Goal: Task Accomplishment & Management: Manage account settings

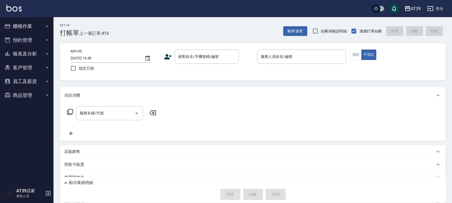
click at [43, 51] on button "報表及分析" at bounding box center [26, 54] width 49 height 14
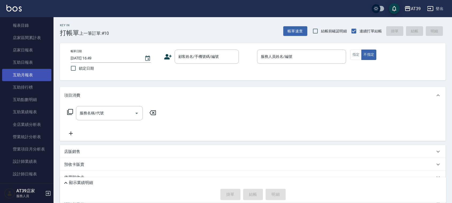
scroll to position [67, 0]
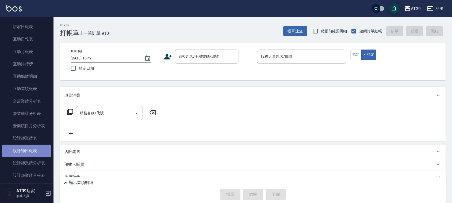
click at [38, 149] on link "設計師日報表" at bounding box center [26, 151] width 49 height 12
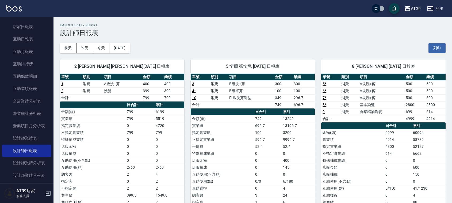
click at [10, 12] on link at bounding box center [13, 9] width 15 height 8
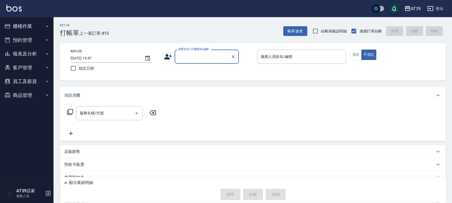
click at [197, 56] on input "顧客姓名/手機號碼/編號" at bounding box center [202, 56] width 51 height 9
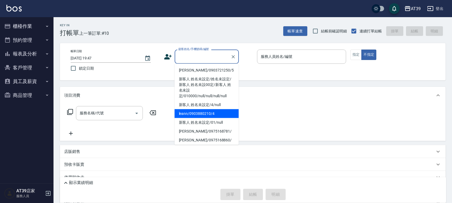
drag, startPoint x: 204, startPoint y: 69, endPoint x: 207, endPoint y: 111, distance: 42.7
click at [207, 111] on ul "Alan/0903721250/5 新客人 姓名未設定/姓名未設定/新客人 姓名未設00定/新客人 姓名未設定/010000/null/null/null/n…" at bounding box center [207, 104] width 64 height 81
click at [207, 111] on li "leann/0903880210/4" at bounding box center [207, 113] width 64 height 9
type input "leann/0903880210/4"
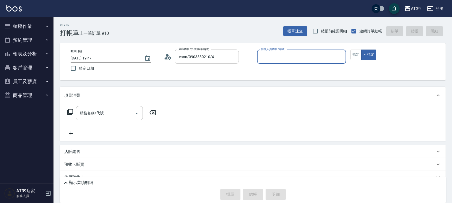
type input "Leann-4"
click at [292, 28] on button "帳單速查" at bounding box center [295, 31] width 24 height 10
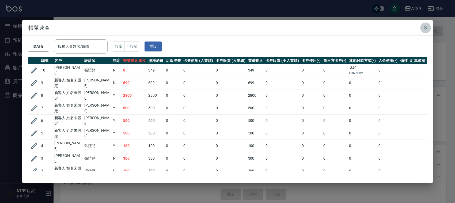
click at [425, 25] on icon "button" at bounding box center [425, 28] width 6 height 6
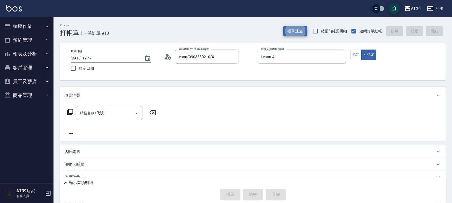
click at [39, 55] on button "報表及分析" at bounding box center [26, 54] width 49 height 14
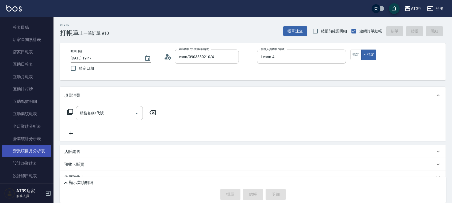
scroll to position [67, 0]
click at [45, 147] on link "設計師日報表" at bounding box center [26, 151] width 49 height 12
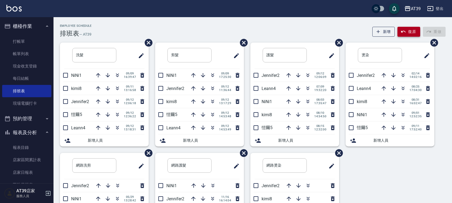
click at [403, 29] on icon "button" at bounding box center [403, 31] width 5 height 5
click at [191, 129] on icon "button" at bounding box center [193, 127] width 6 height 6
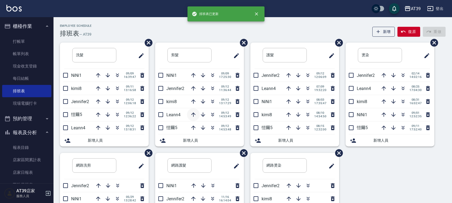
click at [191, 114] on icon "button" at bounding box center [193, 114] width 6 height 6
click at [194, 128] on icon "button" at bounding box center [193, 127] width 6 height 6
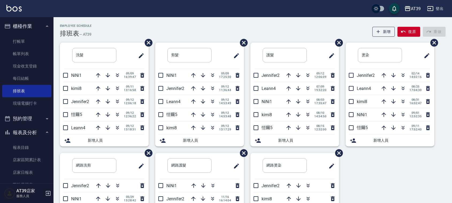
click at [17, 9] on img at bounding box center [13, 8] width 15 height 7
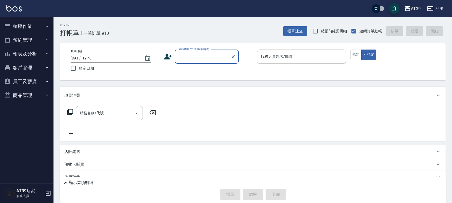
click at [189, 61] on input "顧客姓名/手機號碼/編號" at bounding box center [202, 56] width 51 height 9
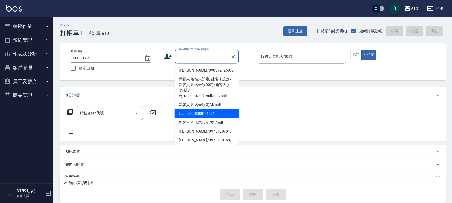
click at [206, 111] on li "leann/0903880210/4" at bounding box center [207, 113] width 64 height 9
type input "leann/0903880210/4"
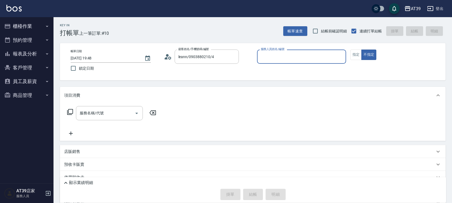
type input "Leann-4"
click at [297, 30] on button "帳單速查" at bounding box center [295, 31] width 24 height 10
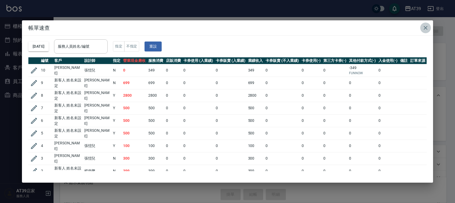
click at [424, 30] on icon "button" at bounding box center [425, 28] width 6 height 6
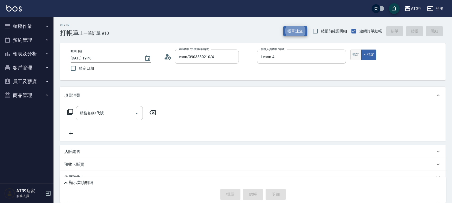
type button "true"
click at [358, 57] on button "指定" at bounding box center [357, 55] width 12 height 10
click at [104, 119] on div "服務名稱/代號" at bounding box center [109, 113] width 67 height 14
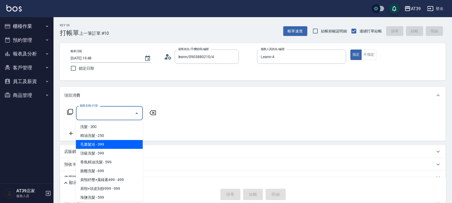
click at [110, 145] on span "毛囊髮浴 - 399" at bounding box center [109, 144] width 67 height 9
type input "毛囊髮浴(103)"
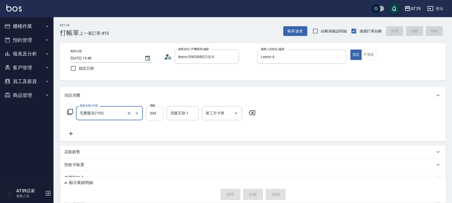
click at [161, 108] on input "399" at bounding box center [154, 113] width 17 height 14
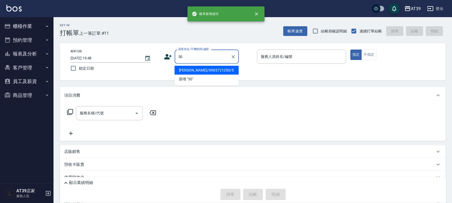
type input "500"
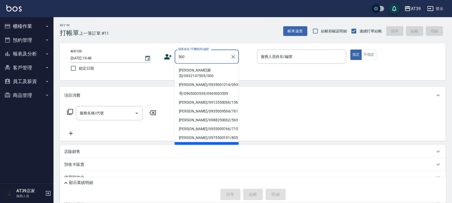
click at [232, 58] on icon "Clear" at bounding box center [233, 56] width 5 height 5
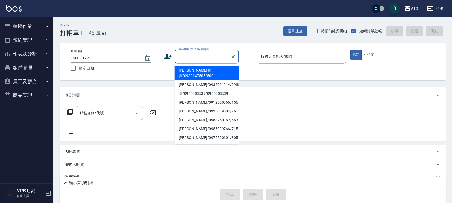
click at [184, 64] on ul "[PERSON_NAME]家寫/0932147505/500 [PERSON_NAME]/0935001214/0935001214 哥/0965003539…" at bounding box center [207, 104] width 64 height 81
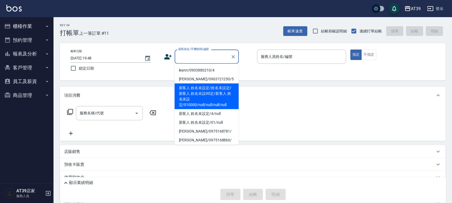
click at [205, 90] on li "新客人 姓名未設定/姓名未設定/新客人 姓名未設00定/新客人 姓名未設定/010000/null/null/null/null" at bounding box center [207, 97] width 64 height 26
type input "新客人 姓名未設定/姓名未設定/新客人 姓名未設00定/新客人 姓名未設定/010000/null/null/null/null"
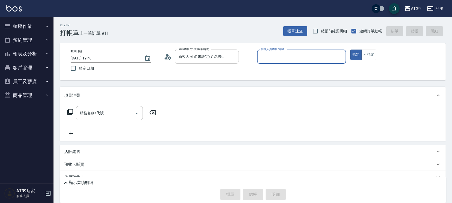
click at [290, 55] on input "服務人員姓名/編號" at bounding box center [302, 56] width 84 height 9
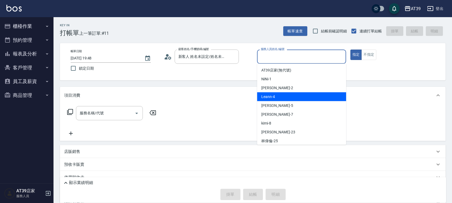
click at [278, 95] on div "Leann -4" at bounding box center [301, 96] width 89 height 9
type input "Leann-4"
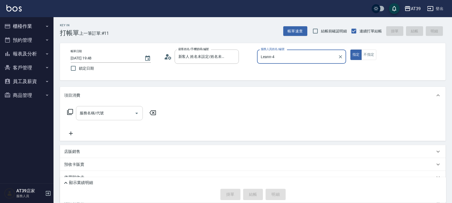
click at [102, 113] on div "服務名稱/代號 服務名稱/代號" at bounding box center [109, 113] width 67 height 14
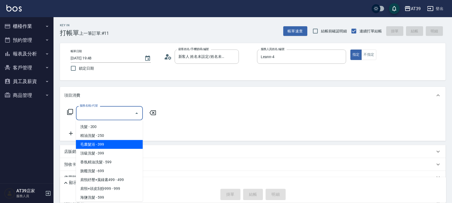
click at [103, 145] on span "毛囊髮浴 - 399" at bounding box center [109, 144] width 67 height 9
type input "毛囊髮浴(103)"
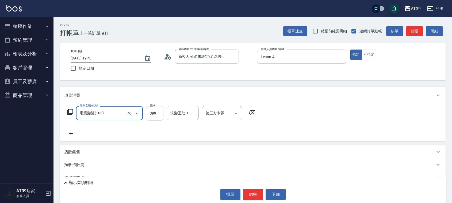
click at [151, 114] on input "399" at bounding box center [154, 113] width 17 height 14
click at [154, 110] on input "2" at bounding box center [154, 113] width 17 height 14
click at [168, 120] on div "洗髮互助-1" at bounding box center [183, 113] width 32 height 14
type input "500"
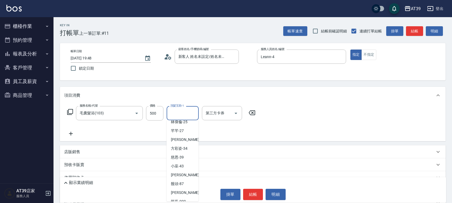
scroll to position [88, 0]
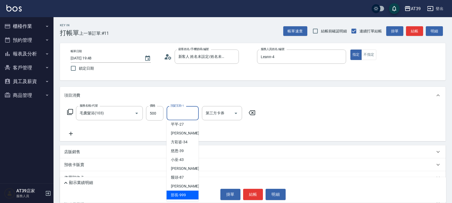
click at [186, 193] on div "部長 -999" at bounding box center [183, 195] width 32 height 9
type input "部長-999"
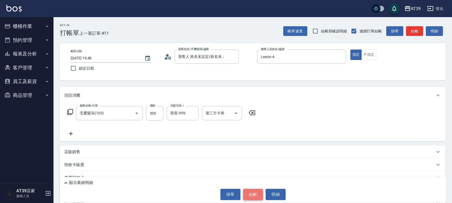
click at [251, 197] on button "結帳" at bounding box center [253, 194] width 20 height 11
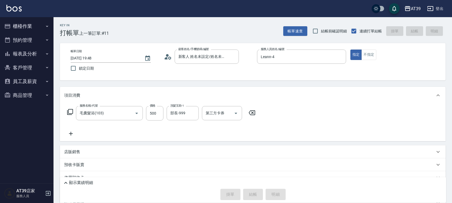
type input "[DATE] 19:49"
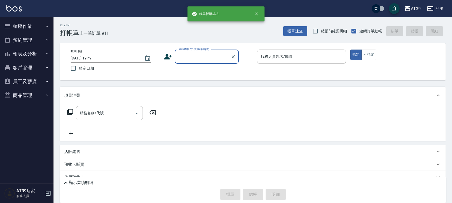
scroll to position [0, 0]
click at [187, 58] on input "顧客姓名/手機號碼/編號" at bounding box center [202, 56] width 51 height 9
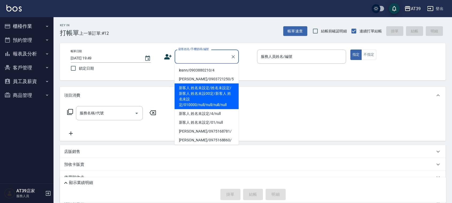
click at [200, 91] on li "新客人 姓名未設定/姓名未設定/新客人 姓名未設00定/新客人 姓名未設定/010000/null/null/null/null" at bounding box center [207, 97] width 64 height 26
type input "新客人 姓名未設定/姓名未設定/新客人 姓名未設00定/新客人 姓名未設定/010000/null/null/null/null"
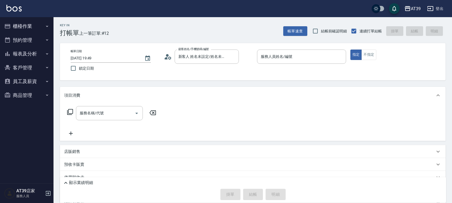
drag, startPoint x: 200, startPoint y: 91, endPoint x: 202, endPoint y: 74, distance: 16.7
click at [202, 74] on div "Key In 打帳單 上一筆訂單:#12 帳單速查 結帳前確認明細 連續打單結帳 掛單 結帳 明細 帳單日期 [DATE] 19:49 鎖定日期 顧客姓名/手…" at bounding box center [253, 128] width 399 height 222
click at [233, 55] on icon "Clear" at bounding box center [233, 56] width 5 height 5
click at [216, 59] on input "顧客姓名/手機號碼/編號" at bounding box center [202, 56] width 51 height 9
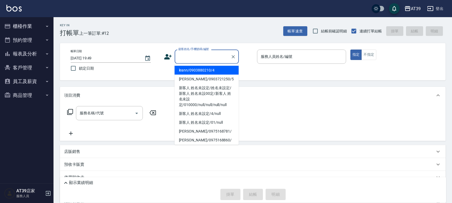
click at [214, 67] on li "leann/0903880210/4" at bounding box center [207, 70] width 64 height 9
type input "leann/0903880210/4"
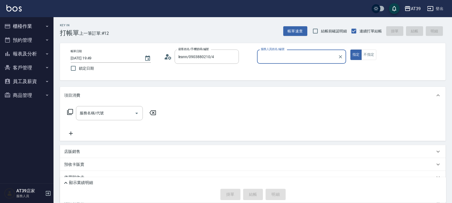
type input "Leann-4"
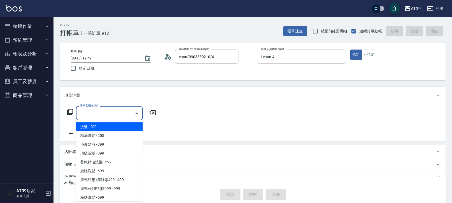
click at [103, 116] on input "服務名稱/代號" at bounding box center [105, 112] width 54 height 9
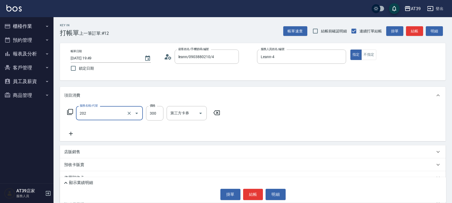
type input "A級單剪(202)"
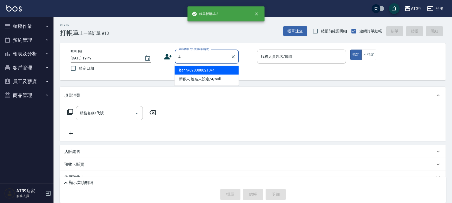
type input "leann/0903880210/4"
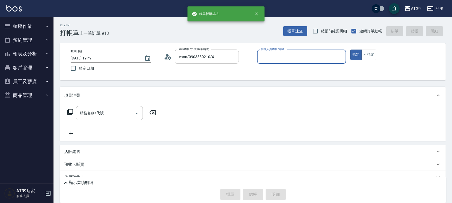
type input "Leann-4"
click at [351, 50] on button "指定" at bounding box center [357, 55] width 12 height 10
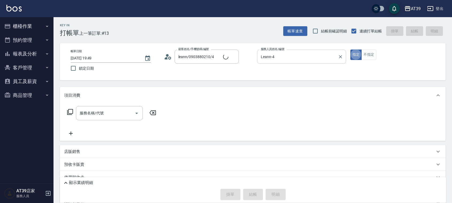
type input "新客人 姓名未設定/4/null"
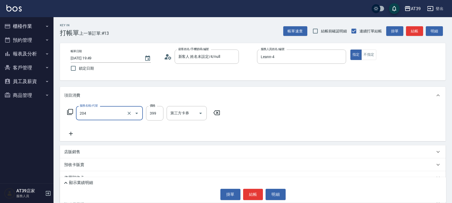
type input "A級洗+剪(204)"
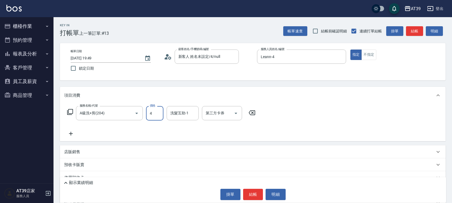
click at [160, 113] on input "4" at bounding box center [154, 113] width 17 height 14
type input "900"
click at [253, 189] on button "結帳" at bounding box center [253, 194] width 20 height 11
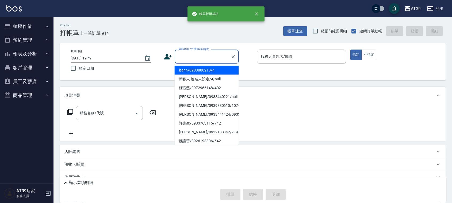
click at [194, 52] on input "顧客姓名/手機號碼/編號" at bounding box center [202, 56] width 51 height 9
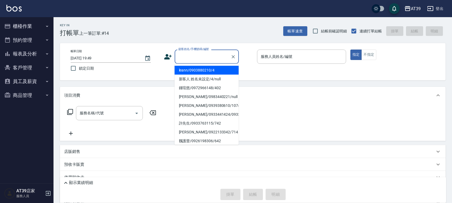
click at [205, 73] on li "leann/0903880210/4" at bounding box center [207, 70] width 64 height 9
type input "leann/0903880210/4"
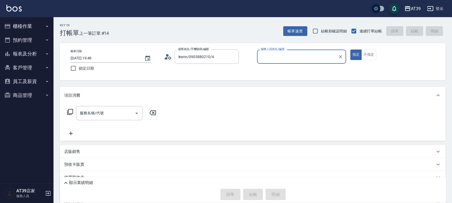
type input "Leann-4"
click at [120, 119] on div "服務名稱/代號" at bounding box center [109, 113] width 67 height 14
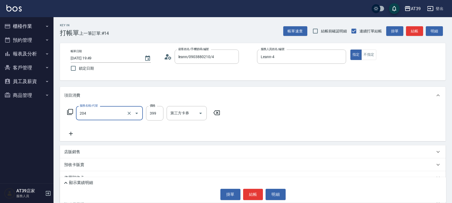
type input "A級洗+剪(204)"
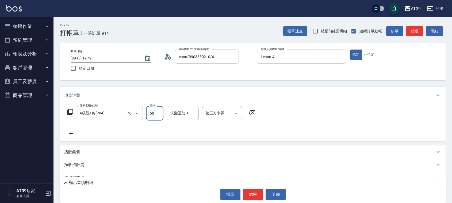
type input "500"
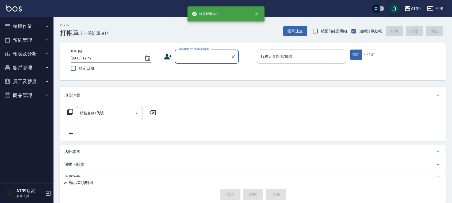
click at [193, 58] on input "顧客姓名/手機號碼/編號" at bounding box center [202, 56] width 51 height 9
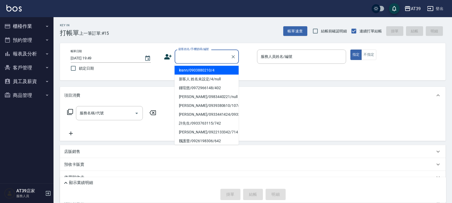
click at [205, 70] on li "leann/0903880210/4" at bounding box center [207, 70] width 64 height 9
type input "leann/0903880210/4"
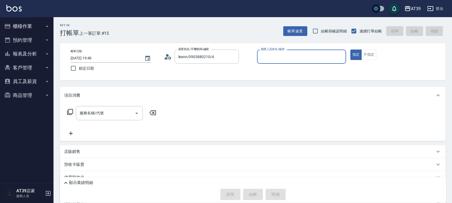
type input "Leann-4"
click at [372, 56] on button "不指定" at bounding box center [369, 55] width 15 height 10
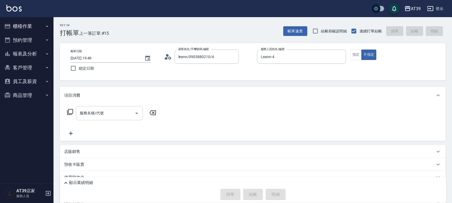
click at [120, 113] on input "服務名稱/代號" at bounding box center [105, 112] width 54 height 9
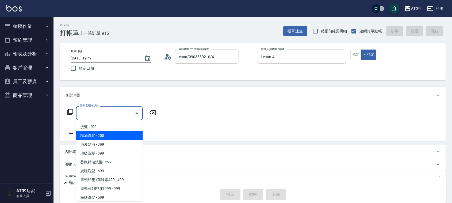
click at [114, 136] on span "精油洗髮 - 250" at bounding box center [109, 135] width 67 height 9
type input "精油洗髮(102)"
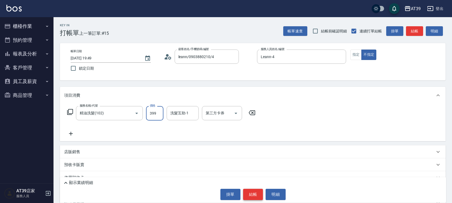
type input "399"
click at [257, 197] on button "結帳" at bounding box center [253, 194] width 20 height 11
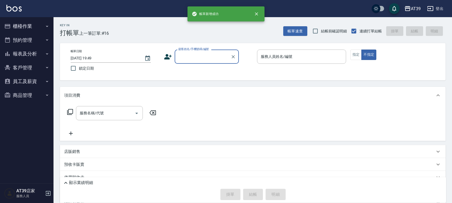
click at [45, 50] on button "報表及分析" at bounding box center [26, 54] width 49 height 14
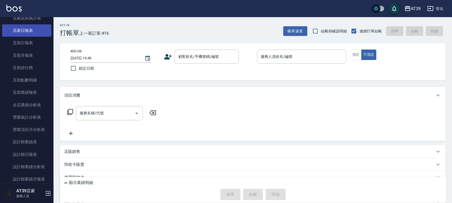
scroll to position [134, 0]
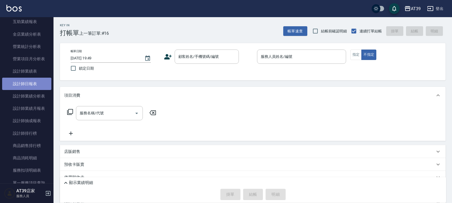
click at [36, 83] on link "設計師日報表" at bounding box center [26, 84] width 49 height 12
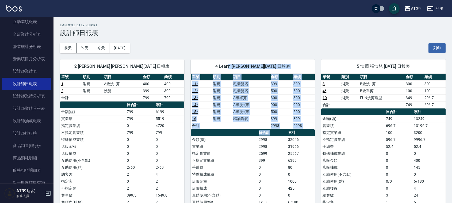
drag, startPoint x: 274, startPoint y: 132, endPoint x: 231, endPoint y: 56, distance: 87.0
click at [231, 56] on div "4 Leann [PERSON_NAME][DATE] 日報表 單號 類別 項目 金額 業績 11 * 消費 毛囊髮浴 399 399 12 * 消費 毛囊髮…" at bounding box center [249, 153] width 131 height 201
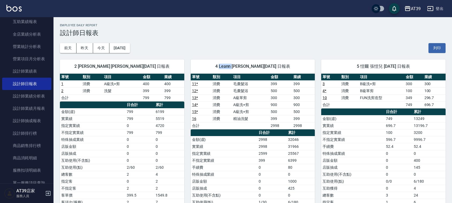
click at [231, 56] on div "4 Leann [PERSON_NAME][DATE] 日報表 單號 類別 項目 金額 業績 11 * 消費 毛囊髮浴 399 399 12 * 消費 毛囊髮…" at bounding box center [249, 153] width 131 height 201
click at [86, 48] on button "昨天" at bounding box center [85, 48] width 17 height 10
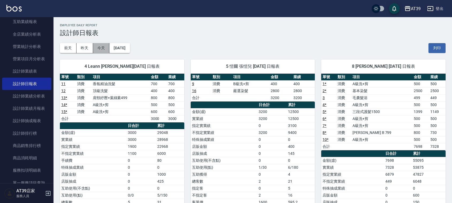
click at [103, 46] on button "今天" at bounding box center [101, 48] width 17 height 10
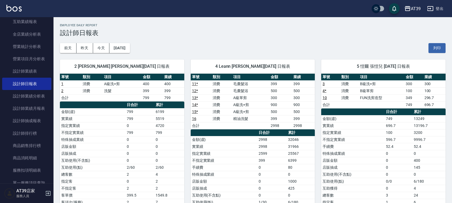
click at [8, 9] on img at bounding box center [13, 8] width 15 height 7
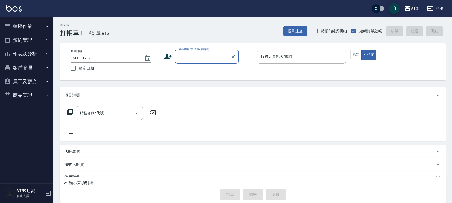
click at [206, 62] on div "顧客姓名/手機號碼/編號" at bounding box center [207, 57] width 64 height 14
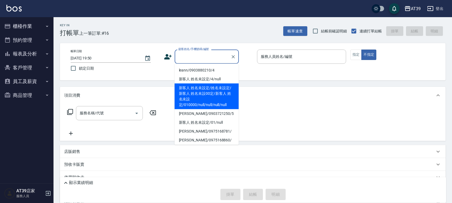
click at [211, 98] on li "新客人 姓名未設定/姓名未設定/新客人 姓名未設00定/新客人 姓名未設定/010000/null/null/null/null" at bounding box center [207, 97] width 64 height 26
type input "新客人 姓名未設定/姓名未設定/新客人 姓名未設00定/新客人 姓名未設定/010000/null/null/null/null"
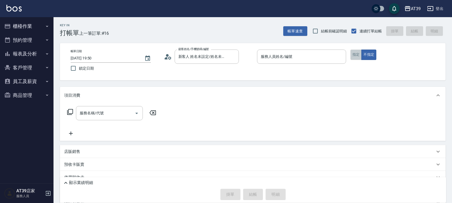
click at [358, 54] on button "指定" at bounding box center [357, 55] width 12 height 10
click at [317, 60] on input "服務人員姓名/編號" at bounding box center [302, 56] width 84 height 9
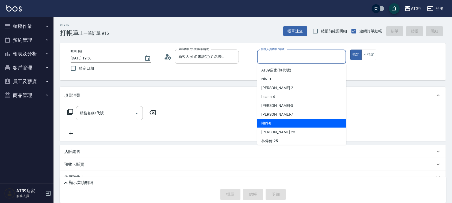
click at [287, 124] on div "kimi -8" at bounding box center [301, 123] width 89 height 9
type input "kimi-8"
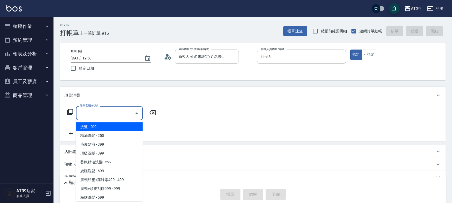
click at [117, 112] on input "服務名稱/代號" at bounding box center [105, 112] width 54 height 9
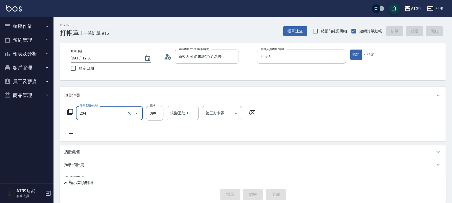
type input "204"
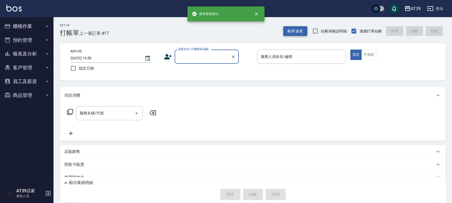
click at [298, 30] on button "帳單速查" at bounding box center [295, 31] width 24 height 10
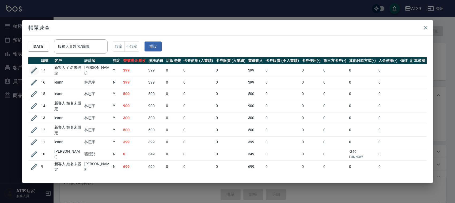
click at [37, 73] on icon "button" at bounding box center [34, 70] width 8 height 8
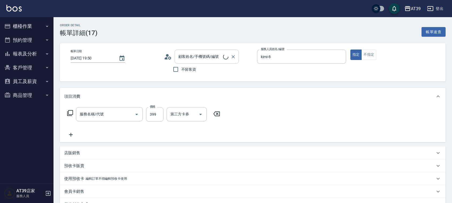
type input "kimi-8"
type input "新客人 姓名未設定/姓名未設定/新客人 姓名未設00定/新客人 姓名未設定/010000/null/null/null/null"
type input "A級洗+剪(204)"
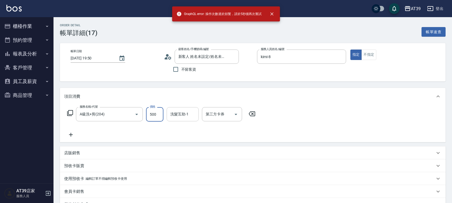
type input "500"
click at [190, 114] on input "洗髮互助-1" at bounding box center [182, 113] width 27 height 9
type input "愷爾-5"
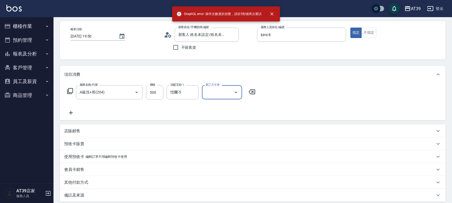
scroll to position [78, 0]
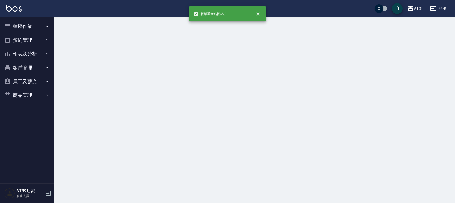
click at [368, 168] on div at bounding box center [227, 101] width 455 height 203
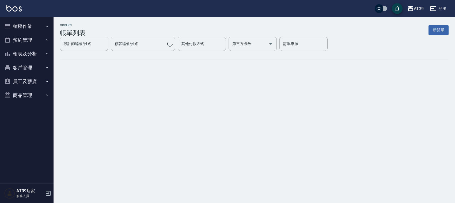
click at [368, 168] on div "ORDERS 帳單列表 新開單 設計師編號/姓名 設計師編號/姓名 顧客編號/姓名 顧客編號/姓名 其他付款方式 其他付款方式 第三方卡券 第三方卡券 訂單來…" at bounding box center [227, 101] width 455 height 203
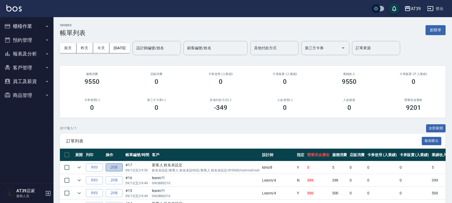
click at [110, 170] on link "詳情" at bounding box center [114, 167] width 17 height 8
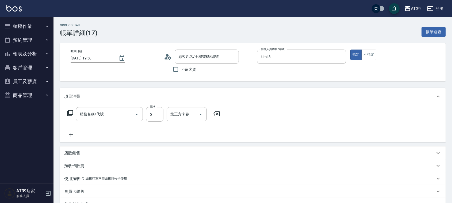
type input "[DATE] 19:50"
type input "kimi-8"
type input "新客人 姓名未設定/姓名未設定/新客人 姓名未設00定/新客人 姓名未設定/010000/null/null/null/null"
type input "A級洗+剪(204)"
click at [157, 114] on input "5" at bounding box center [154, 114] width 17 height 14
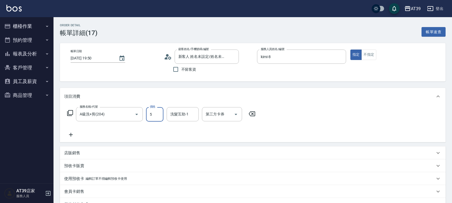
click at [153, 115] on input "5" at bounding box center [154, 114] width 17 height 14
type input "500"
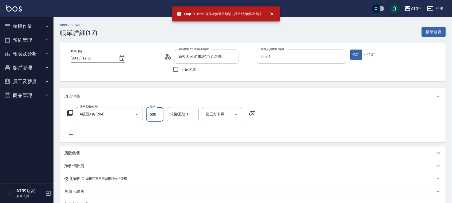
click at [179, 116] on div "Order detail 帳單詳細 (17) 帳單速查 帳單日期 [DATE] 19:50 顧客姓名/手機號碼/編號 新客人 姓名未設定/姓名未設定/新客人 …" at bounding box center [226, 139] width 452 height 279
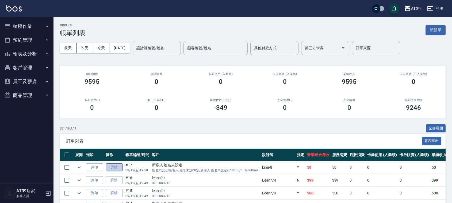
click at [113, 170] on link "詳情" at bounding box center [114, 167] width 17 height 8
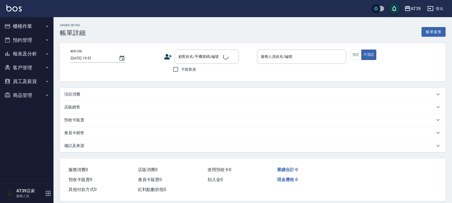
type input "[DATE] 19:50"
type input "kimi-8"
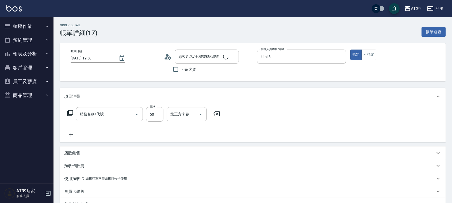
type input "新客人 姓名未設定/姓名未設定/新客人 姓名未設00定/新客人 姓名未設定/010000/null/null/null/null"
type input "A級洗+剪(204)"
click at [155, 119] on input "50" at bounding box center [154, 114] width 17 height 14
click at [159, 116] on input "50" at bounding box center [154, 114] width 17 height 14
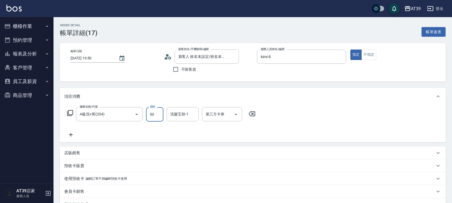
click at [159, 116] on input "50" at bounding box center [154, 114] width 17 height 14
click at [160, 115] on input "50" at bounding box center [154, 114] width 17 height 14
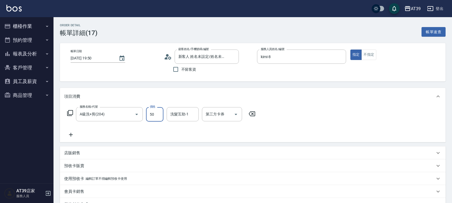
click at [161, 112] on input "50" at bounding box center [154, 114] width 17 height 14
type input "500"
click at [176, 119] on div "Order detail 帳單詳細 (17) 帳單速查 帳單日期 [DATE] 19:50 顧客姓名/手機號碼/編號 新客人 姓名未設定/姓名未設定/新客人 …" at bounding box center [226, 139] width 452 height 279
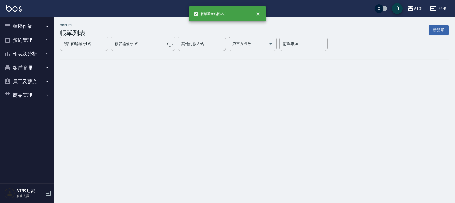
click at [182, 112] on div "ORDERS 帳單列表 新開單 設計師編號/姓名 設計師編號/姓名 顧客編號/姓名 顧客編號/姓名 其他付款方式 其他付款方式 第三方卡券 第三方卡券 訂單來…" at bounding box center [227, 101] width 455 height 203
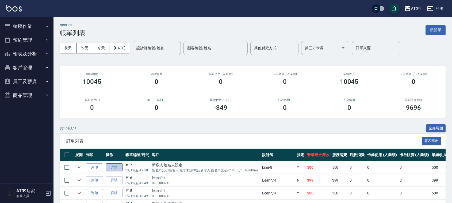
click at [116, 165] on link "詳情" at bounding box center [114, 167] width 17 height 8
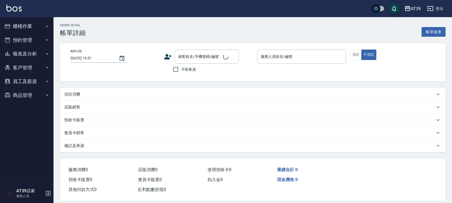
type input "[DATE] 19:50"
type input "kimi-8"
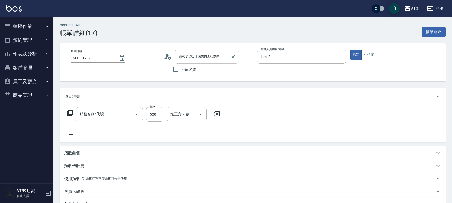
type input "新客人 姓名未設定/姓名未設定/新客人 姓名未設00定/新客人 姓名未設定/010000/null/null/null/null"
type input "A級洗+剪(204)"
click at [185, 112] on div "洗髮互助-1 洗髮互助-1" at bounding box center [183, 114] width 32 height 14
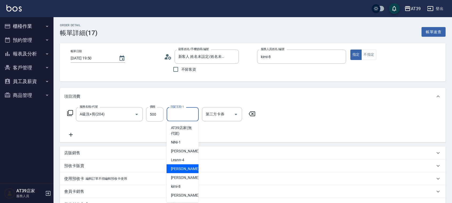
click at [187, 169] on div "愷爾 -5" at bounding box center [183, 168] width 32 height 9
type input "愷爾-5"
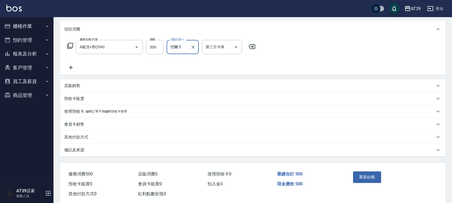
scroll to position [78, 0]
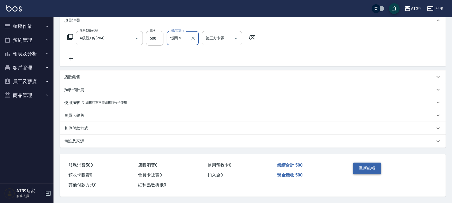
click at [363, 165] on button "重新結帳" at bounding box center [367, 167] width 28 height 11
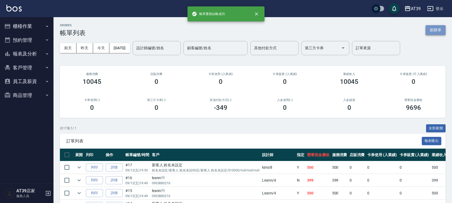
click at [444, 29] on button "新開單" at bounding box center [436, 30] width 20 height 10
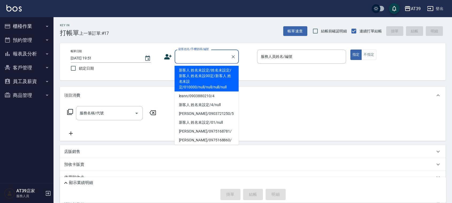
click at [196, 56] on input "顧客姓名/手機號碼/編號" at bounding box center [202, 56] width 51 height 9
drag, startPoint x: 188, startPoint y: 93, endPoint x: 191, endPoint y: 85, distance: 8.8
click at [191, 85] on ul "新客人 姓名未設定/姓名未設定/新客人 姓名未設00定/新客人 姓名未設定/010000/null/null/null/null leann/09038802…" at bounding box center [207, 104] width 64 height 81
click at [191, 85] on li "新客人 姓名未設定/姓名未設定/新客人 姓名未設00定/新客人 姓名未設定/010000/null/null/null/null" at bounding box center [207, 79] width 64 height 26
type input "新客人 姓名未設定/姓名未設定/新客人 姓名未設00定/新客人 姓名未設定/010000/null/null/null/null"
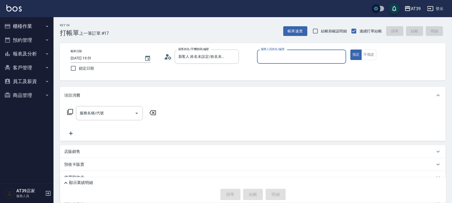
click at [286, 53] on input "服務人員姓名/編號" at bounding box center [302, 56] width 84 height 9
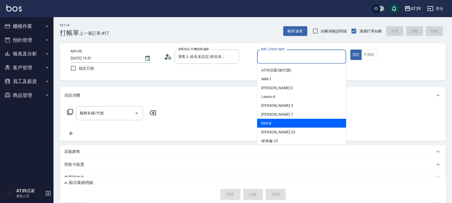
click at [279, 121] on div "kimi -8" at bounding box center [301, 123] width 89 height 9
type input "kimi-8"
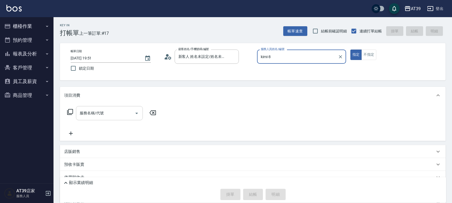
click at [114, 107] on div "服務名稱/代號" at bounding box center [109, 113] width 67 height 14
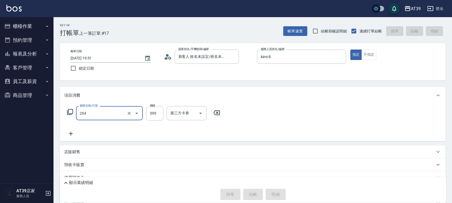
type input "A級洗+剪(204)"
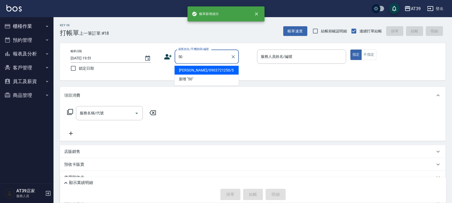
type input "500"
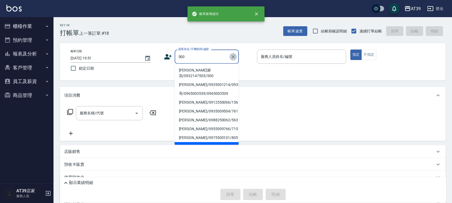
click at [232, 58] on icon "Clear" at bounding box center [233, 56] width 5 height 5
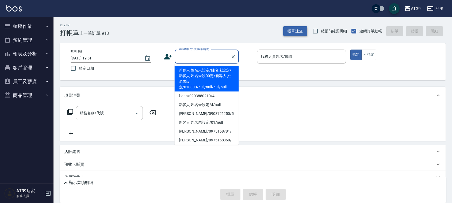
click at [302, 33] on button "帳單速查" at bounding box center [295, 31] width 24 height 10
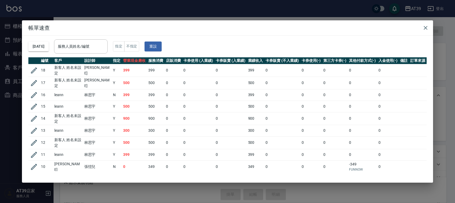
click at [38, 70] on icon "button" at bounding box center [34, 70] width 8 height 8
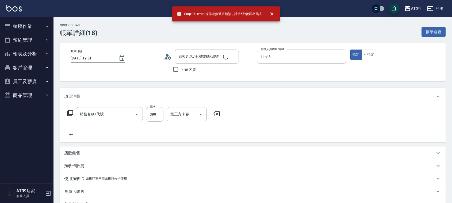
type input "kimi-8"
type input "新客人 姓名未設定/姓名未設定/新客人 姓名未設00定/新客人 姓名未設定/010000/null/null/null/null"
type input "A級洗+剪(204)"
click at [156, 114] on input "399" at bounding box center [154, 114] width 17 height 14
type input "500"
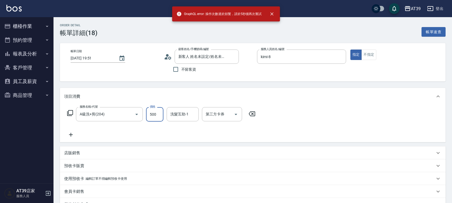
click at [176, 116] on div "洗髮互助-1 洗髮互助-1" at bounding box center [183, 114] width 32 height 14
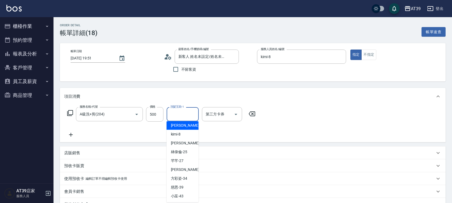
scroll to position [88, 0]
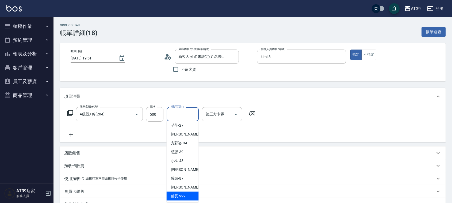
click at [190, 195] on div "部長 -999" at bounding box center [183, 196] width 32 height 9
type input "部長-999"
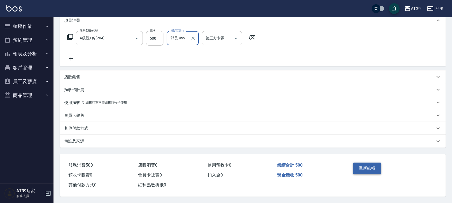
scroll to position [78, 0]
click at [366, 166] on button "重新結帳" at bounding box center [367, 167] width 28 height 11
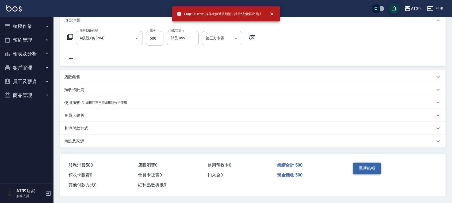
click at [372, 167] on button "重新結帳" at bounding box center [367, 167] width 28 height 11
click at [372, 167] on div "重新結帳" at bounding box center [371, 171] width 41 height 23
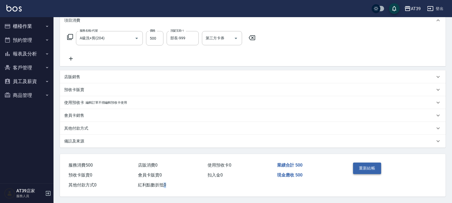
click at [372, 167] on button "重新結帳" at bounding box center [367, 167] width 28 height 11
click at [372, 167] on div "重新結帳" at bounding box center [371, 171] width 41 height 23
click at [372, 167] on button "重新結帳" at bounding box center [367, 167] width 28 height 11
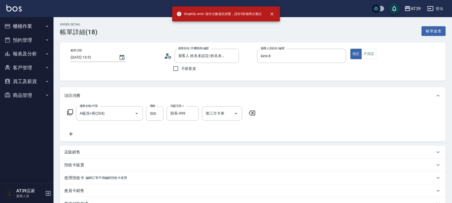
scroll to position [0, 0]
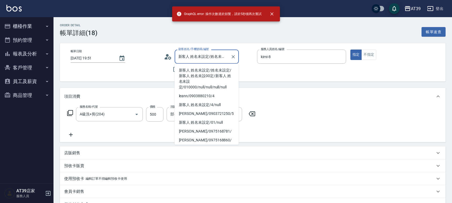
click at [192, 58] on input "新客人 姓名未設定/姓名未設定/新客人 姓名未設00定/新客人 姓名未設定/010000/null/null/null/null" at bounding box center [202, 56] width 51 height 9
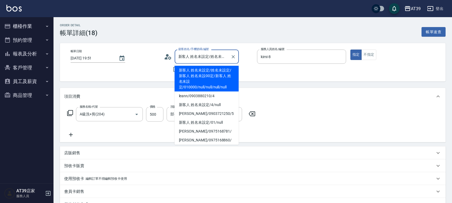
click at [222, 82] on li "新客人 姓名未設定/姓名未設定/新客人 姓名未設00定/新客人 姓名未設定/010000/null/null/null/null" at bounding box center [207, 79] width 64 height 26
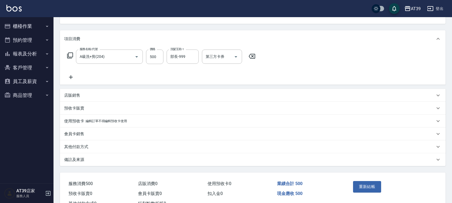
scroll to position [78, 0]
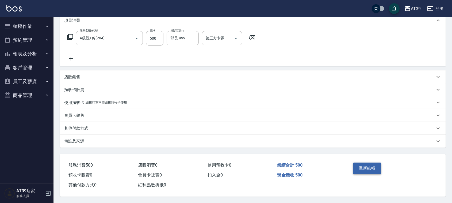
click at [363, 169] on button "重新結帳" at bounding box center [367, 167] width 28 height 11
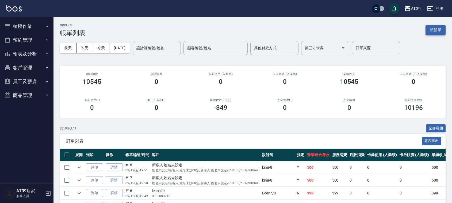
click at [442, 32] on button "新開單" at bounding box center [436, 30] width 20 height 10
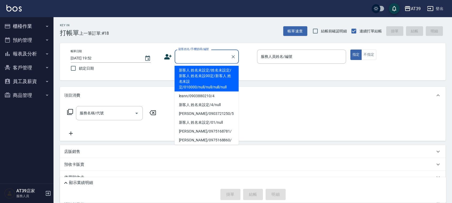
click at [207, 52] on input "顧客姓名/手機號碼/編號" at bounding box center [202, 56] width 51 height 9
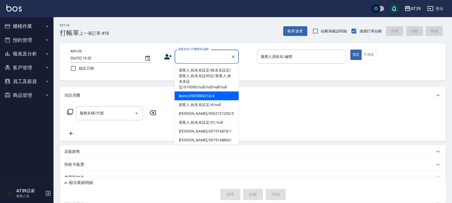
click at [208, 99] on li "leann/0903880210/4" at bounding box center [207, 96] width 64 height 9
type input "leann/0903880210/4"
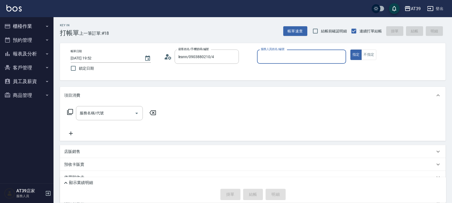
type input "Leann-4"
click at [109, 118] on div "服務名稱/代號" at bounding box center [109, 113] width 67 height 14
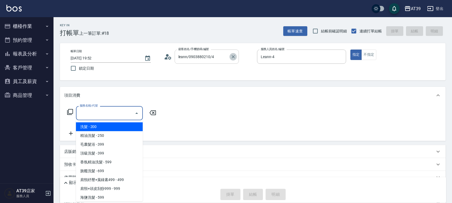
click at [233, 58] on icon "Clear" at bounding box center [233, 56] width 5 height 5
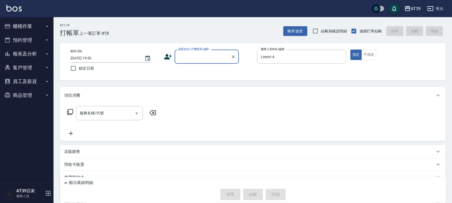
click at [219, 59] on input "顧客姓名/手機號碼/編號" at bounding box center [202, 56] width 51 height 9
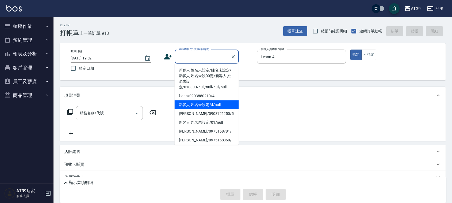
click at [204, 105] on li "新客人 姓名未設定/4/null" at bounding box center [207, 104] width 64 height 9
type input "新客人 姓名未設定/4/null"
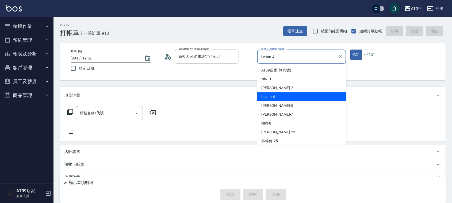
click at [284, 56] on input "Leann-4" at bounding box center [298, 56] width 76 height 9
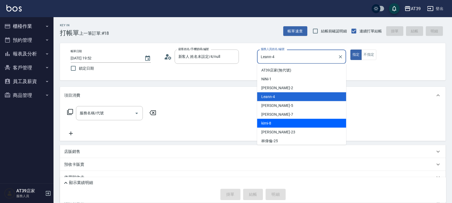
click at [278, 123] on div "kimi -8" at bounding box center [301, 123] width 89 height 9
type input "kimi-8"
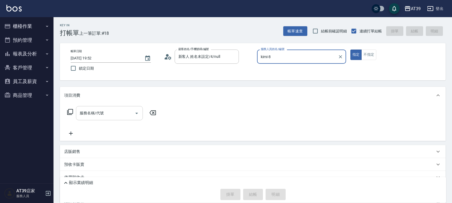
click at [122, 108] on div "服務名稱/代號" at bounding box center [109, 113] width 67 height 14
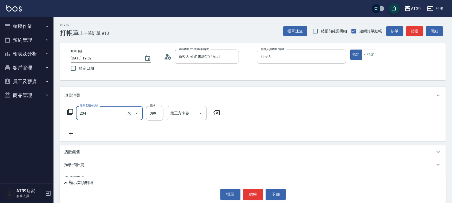
type input "A級洗+剪(204)"
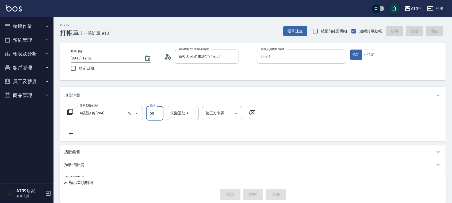
type input "500"
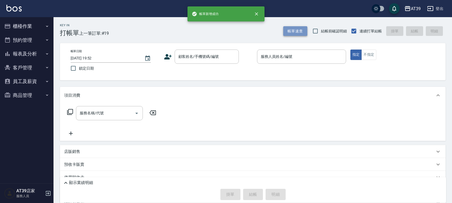
click at [297, 29] on button "帳單速查" at bounding box center [295, 31] width 24 height 10
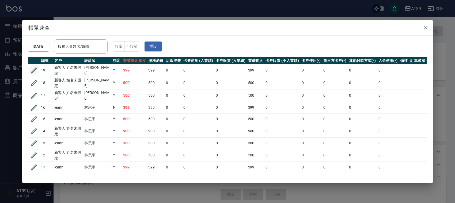
click at [35, 71] on icon "button" at bounding box center [34, 70] width 8 height 8
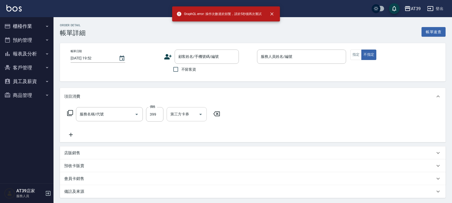
type input "kimi-8"
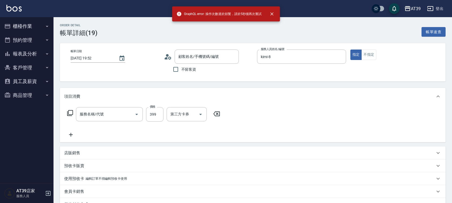
type input "A級洗+剪(204)"
type input "新客人 姓名未設定/4/null"
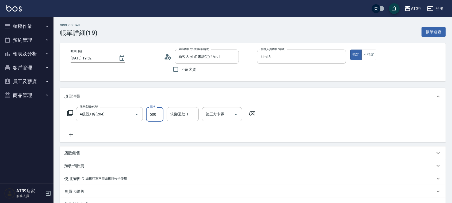
type input "500"
click at [408, 191] on div "會員卡銷售" at bounding box center [249, 192] width 371 height 6
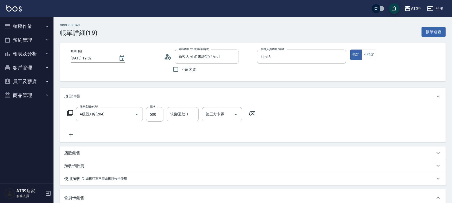
click at [300, 142] on div "服務名稱/代號 A級洗+剪(204) 服務名稱/代號 價格 500 價格 洗髮互助-1 洗髮互助-1 第三方卡券 第三方卡券" at bounding box center [253, 123] width 386 height 37
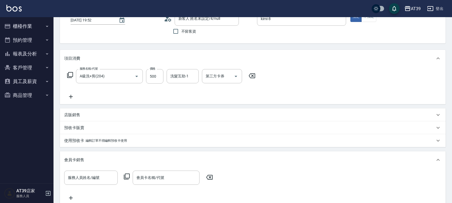
scroll to position [133, 0]
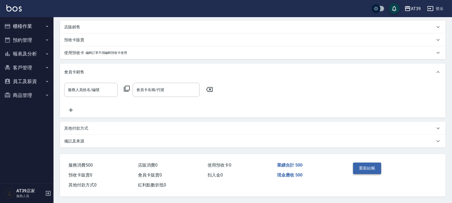
click at [378, 169] on button "重新結帳" at bounding box center [367, 167] width 28 height 11
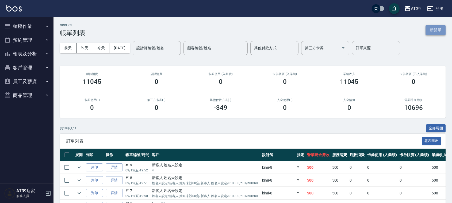
click at [427, 28] on button "新開單" at bounding box center [436, 30] width 20 height 10
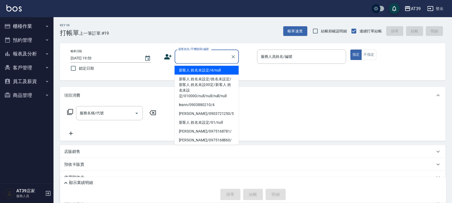
click at [195, 57] on input "顧客姓名/手機號碼/編號" at bounding box center [202, 56] width 51 height 9
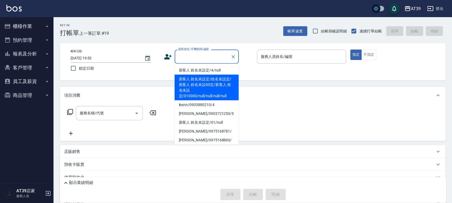
click at [209, 86] on li "新客人 姓名未設定/姓名未設定/新客人 姓名未設00定/新客人 姓名未設定/010000/null/null/null/null" at bounding box center [207, 88] width 64 height 26
type input "新客人 姓名未設定/姓名未設定/新客人 姓名未設00定/新客人 姓名未設定/010000/null/null/null/null"
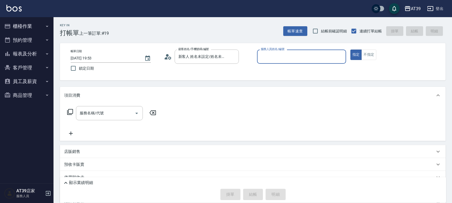
click at [259, 61] on div "服務人員姓名/編號" at bounding box center [301, 57] width 89 height 14
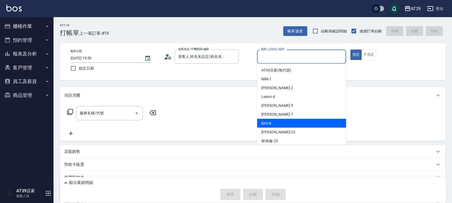
click at [270, 123] on span "kimi -8" at bounding box center [266, 123] width 10 height 6
type input "kimi-8"
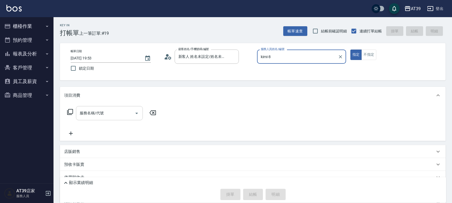
click at [87, 112] on div "服務名稱/代號 服務名稱/代號" at bounding box center [109, 113] width 67 height 14
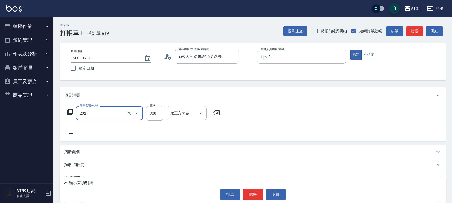
type input "A級單剪(202)"
type input "400"
click at [254, 192] on button "結帳" at bounding box center [253, 194] width 20 height 11
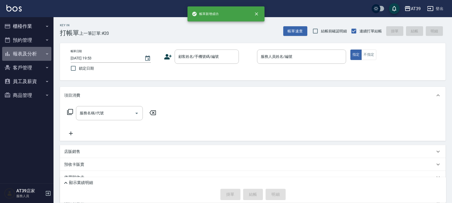
click at [14, 54] on button "報表及分析" at bounding box center [26, 54] width 49 height 14
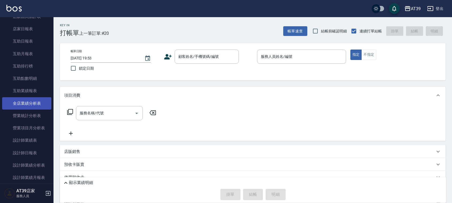
scroll to position [67, 0]
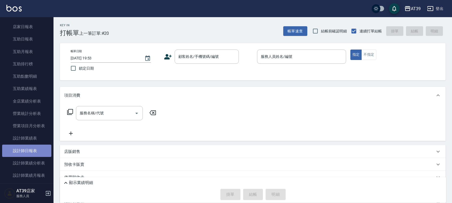
click at [37, 149] on link "設計師日報表" at bounding box center [26, 151] width 49 height 12
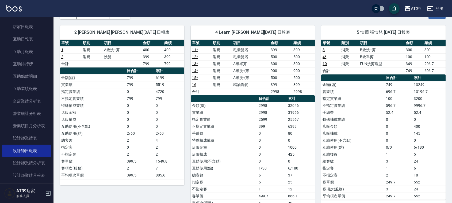
scroll to position [33, 0]
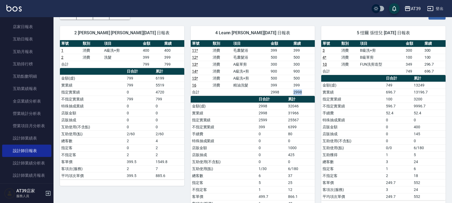
drag, startPoint x: 302, startPoint y: 95, endPoint x: 291, endPoint y: 95, distance: 10.7
click at [291, 95] on tr "合計 2998 2998" at bounding box center [253, 92] width 124 height 7
click at [293, 95] on td "2998" at bounding box center [303, 92] width 23 height 7
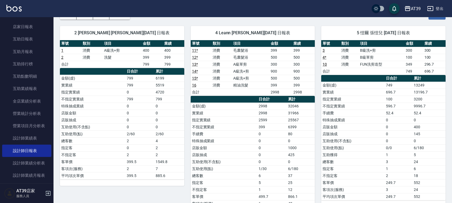
click at [290, 94] on td "2998" at bounding box center [281, 92] width 23 height 7
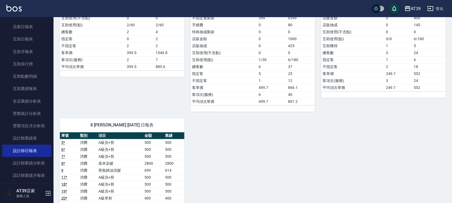
scroll to position [100, 0]
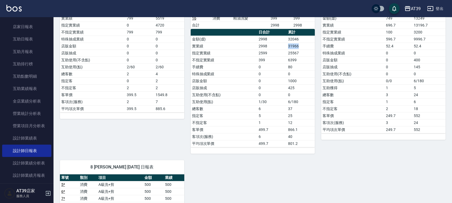
drag, startPoint x: 298, startPoint y: 45, endPoint x: 285, endPoint y: 49, distance: 14.0
click at [285, 49] on tr "實業績 2998 31966" at bounding box center [253, 46] width 124 height 7
click at [285, 49] on td "2998" at bounding box center [271, 46] width 29 height 7
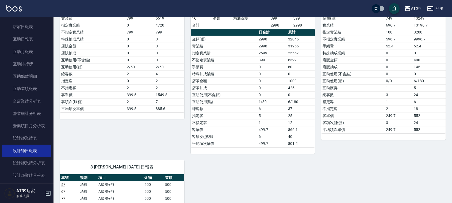
click at [287, 52] on td "25567" at bounding box center [301, 53] width 28 height 7
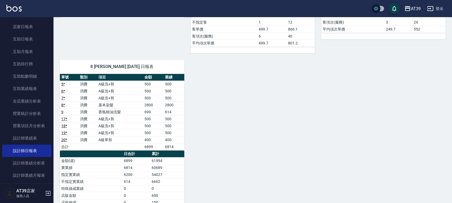
scroll to position [0, 0]
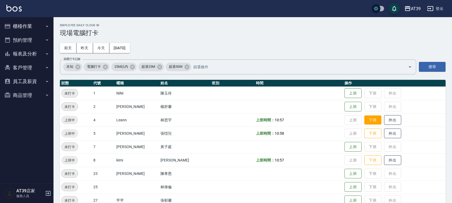
click at [370, 120] on button "下班" at bounding box center [373, 119] width 17 height 9
click at [367, 130] on button "下班" at bounding box center [373, 133] width 17 height 9
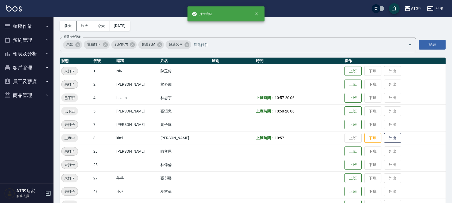
scroll to position [33, 0]
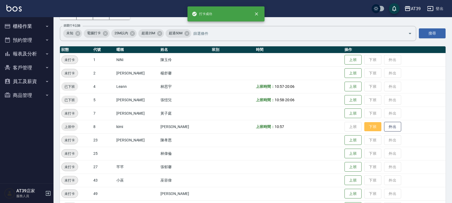
click at [365, 125] on button "下班" at bounding box center [373, 126] width 17 height 9
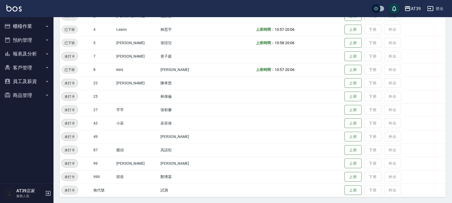
scroll to position [0, 0]
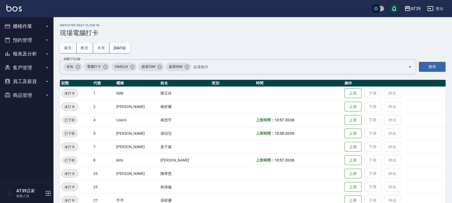
click at [14, 5] on img at bounding box center [13, 8] width 15 height 7
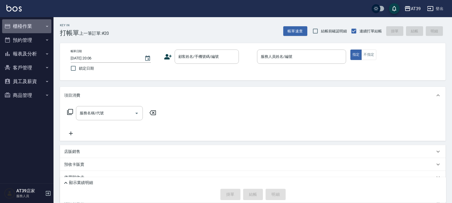
click at [33, 25] on button "櫃檯作業" at bounding box center [26, 26] width 49 height 14
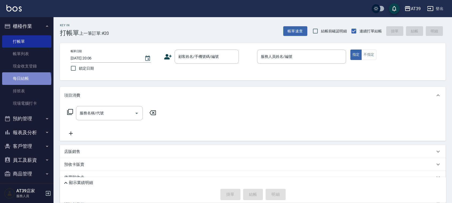
click at [26, 80] on link "每日結帳" at bounding box center [26, 78] width 49 height 12
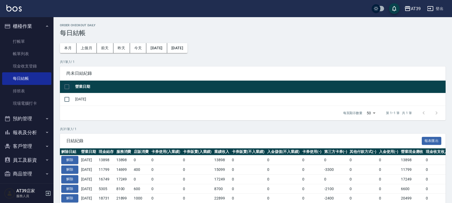
click at [69, 87] on input "checkbox" at bounding box center [66, 86] width 11 height 11
checkbox input "true"
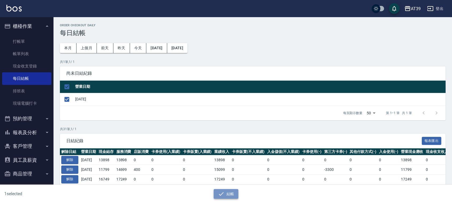
click at [222, 191] on icon "button" at bounding box center [221, 194] width 6 height 6
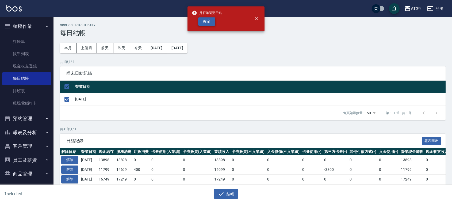
click at [201, 21] on button "確定" at bounding box center [206, 21] width 17 height 8
checkbox input "false"
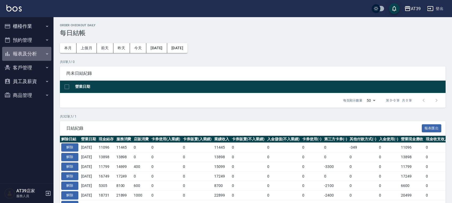
click at [28, 56] on button "報表及分析" at bounding box center [26, 54] width 49 height 14
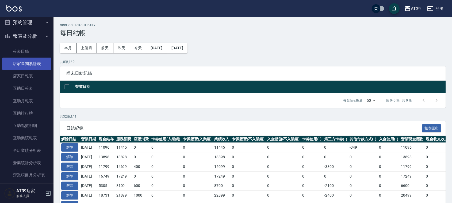
scroll to position [33, 0]
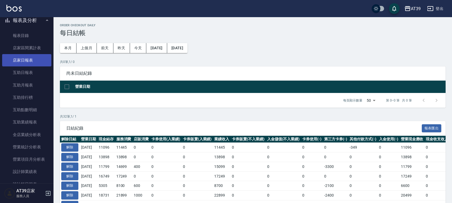
click at [27, 62] on link "店家日報表" at bounding box center [26, 60] width 49 height 12
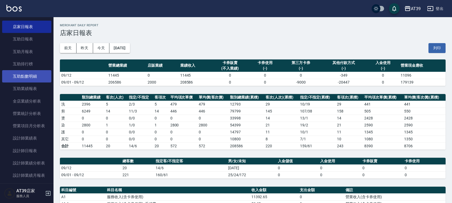
scroll to position [100, 0]
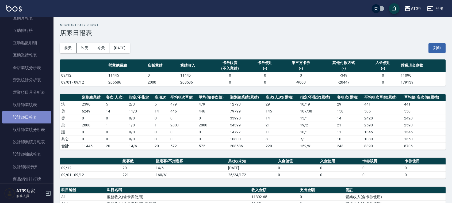
click at [28, 114] on link "設計師日報表" at bounding box center [26, 117] width 49 height 12
